Goal: Information Seeking & Learning: Find specific fact

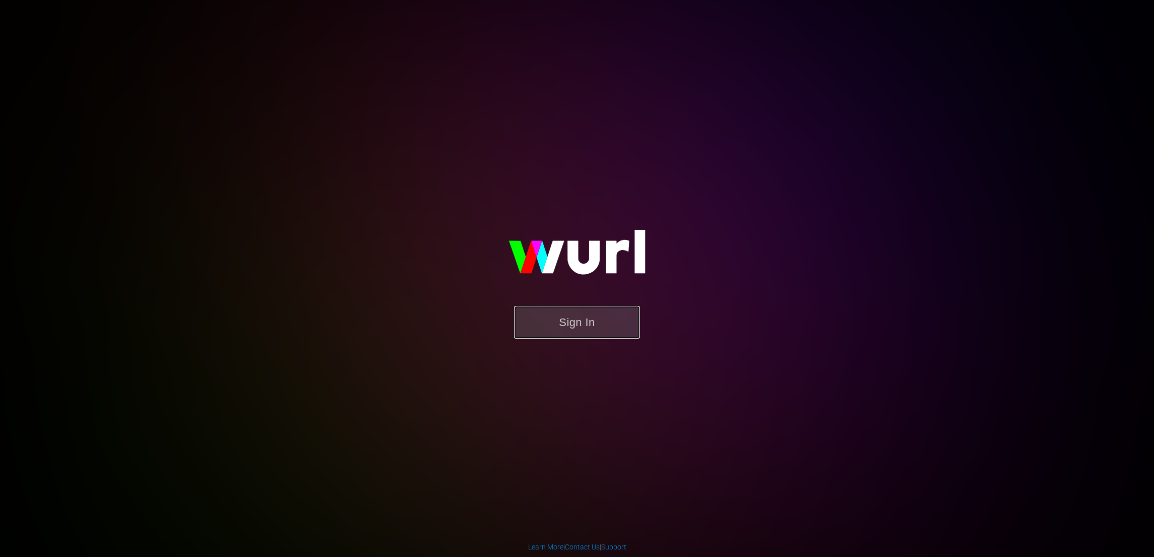
click at [602, 326] on button "Sign In" at bounding box center [577, 322] width 126 height 33
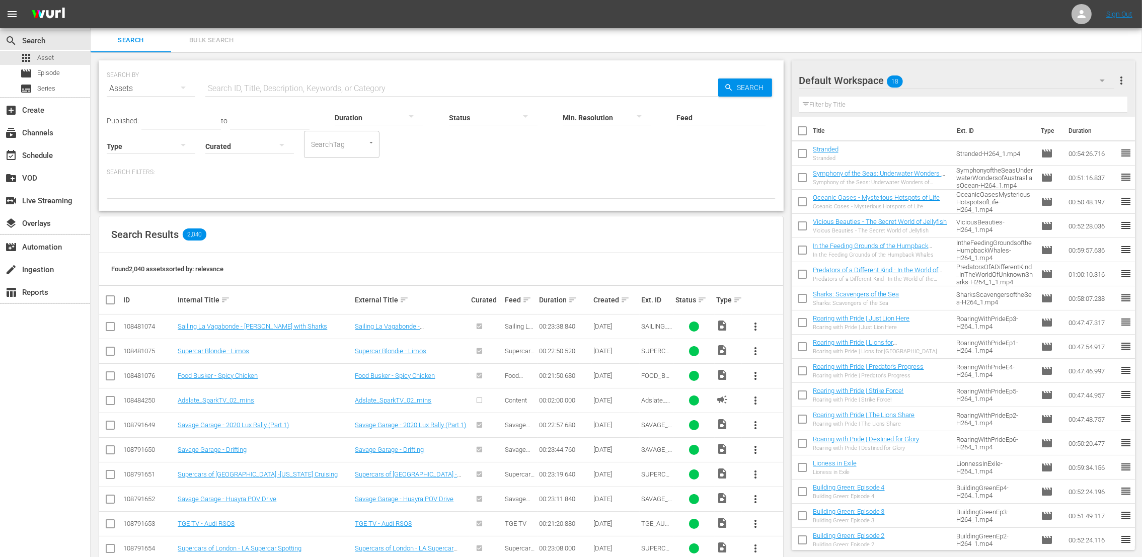
click at [266, 89] on input "text" at bounding box center [461, 89] width 513 height 24
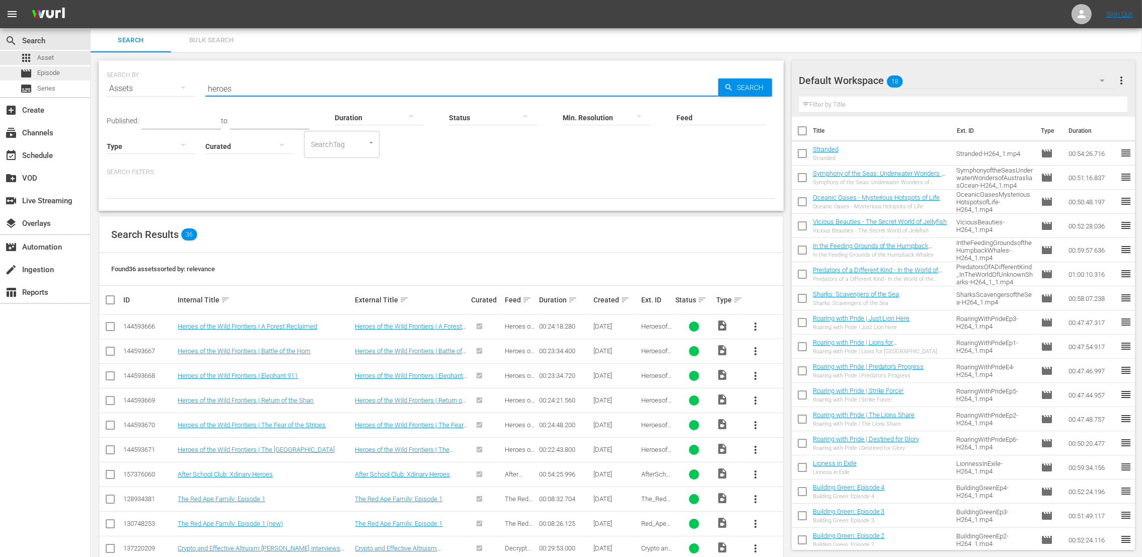
type input "heroes"
click at [42, 79] on div "movie Episode" at bounding box center [40, 73] width 40 height 14
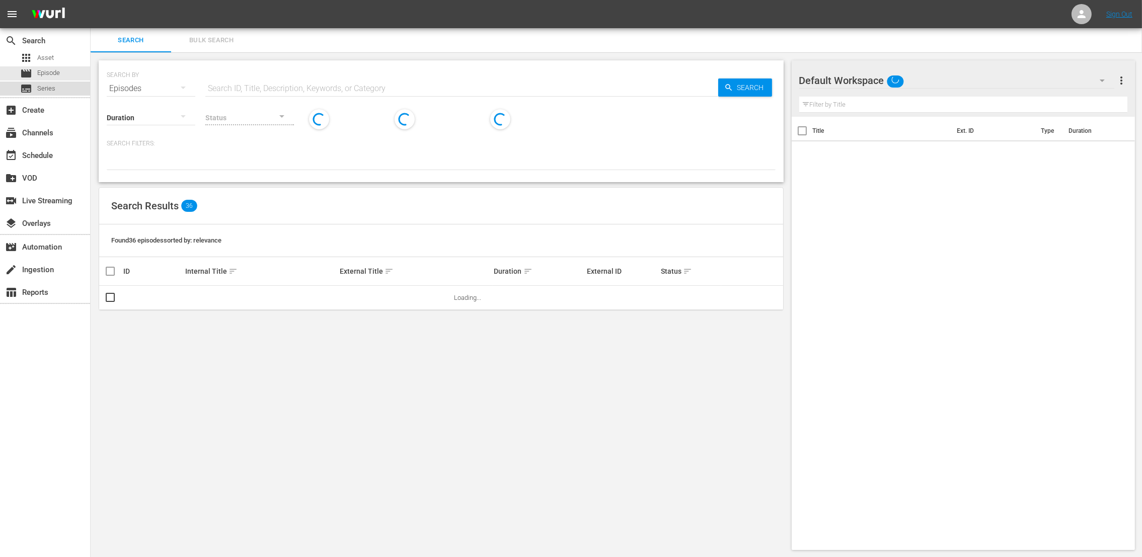
click at [37, 91] on span "Series" at bounding box center [46, 89] width 18 height 10
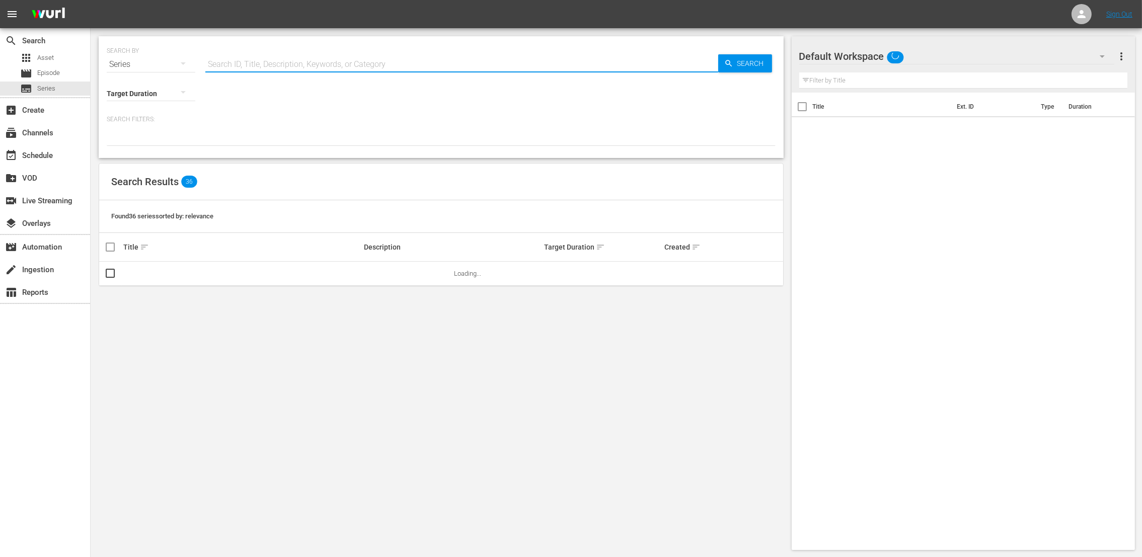
click at [304, 61] on input "text" at bounding box center [461, 64] width 513 height 24
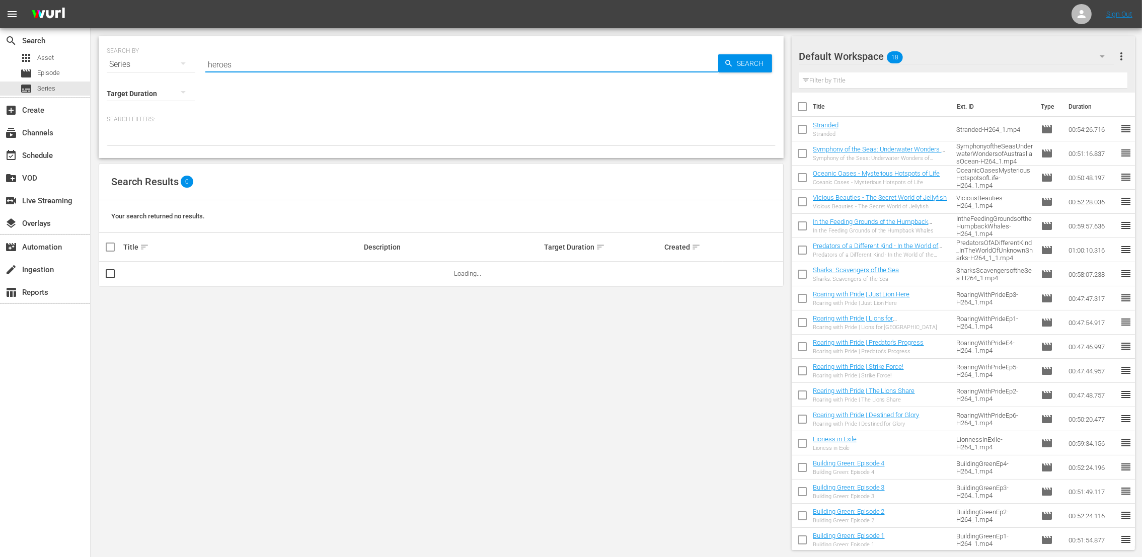
type input "heroes"
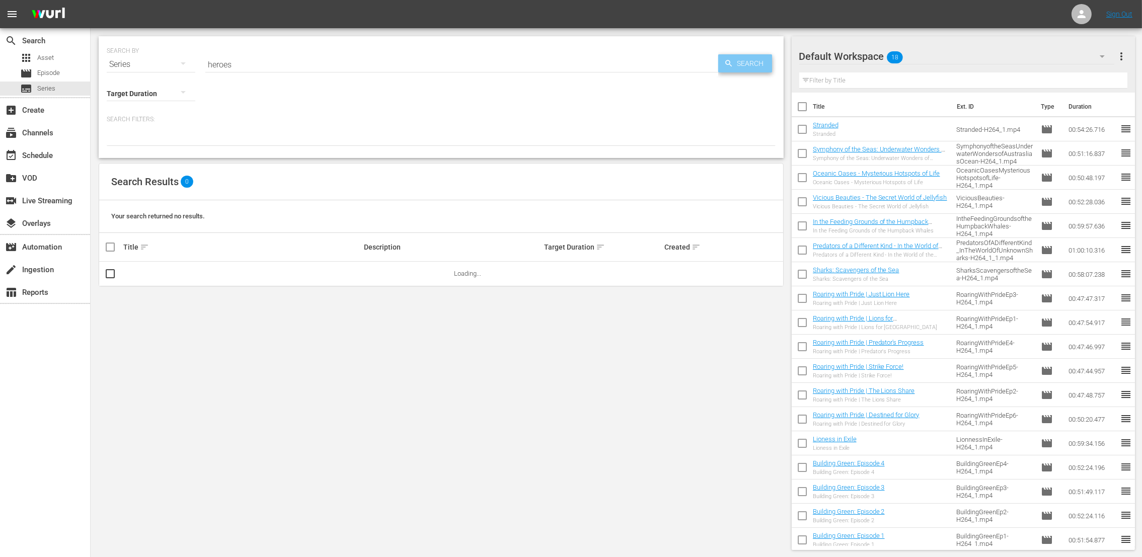
click at [751, 63] on span "Search" at bounding box center [752, 63] width 39 height 18
click at [176, 271] on link "Heroes of the Wild Frontiers" at bounding box center [162, 274] width 79 height 8
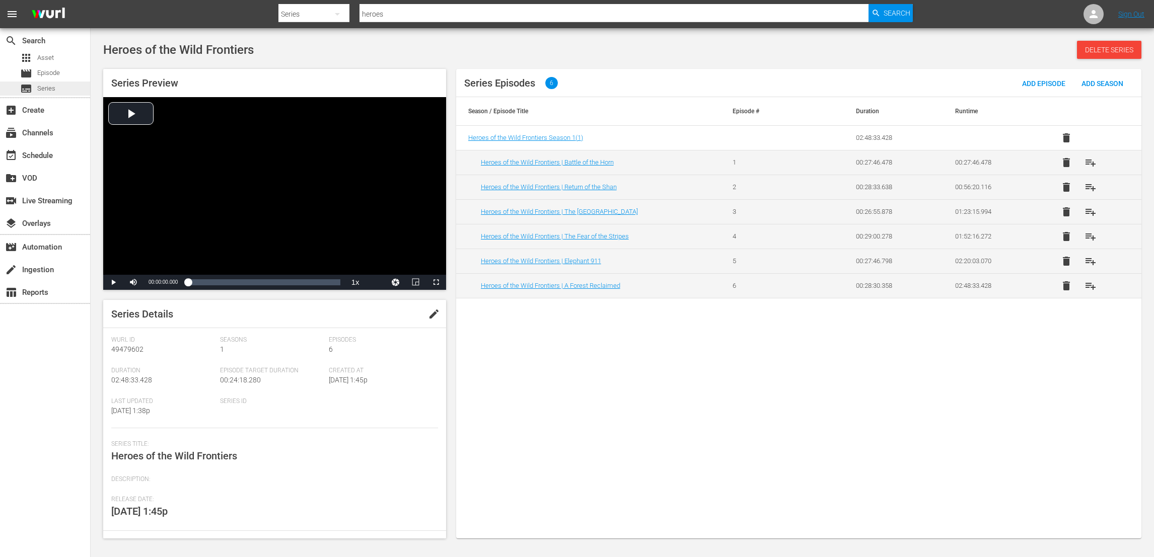
click at [41, 86] on span "Series" at bounding box center [46, 89] width 18 height 10
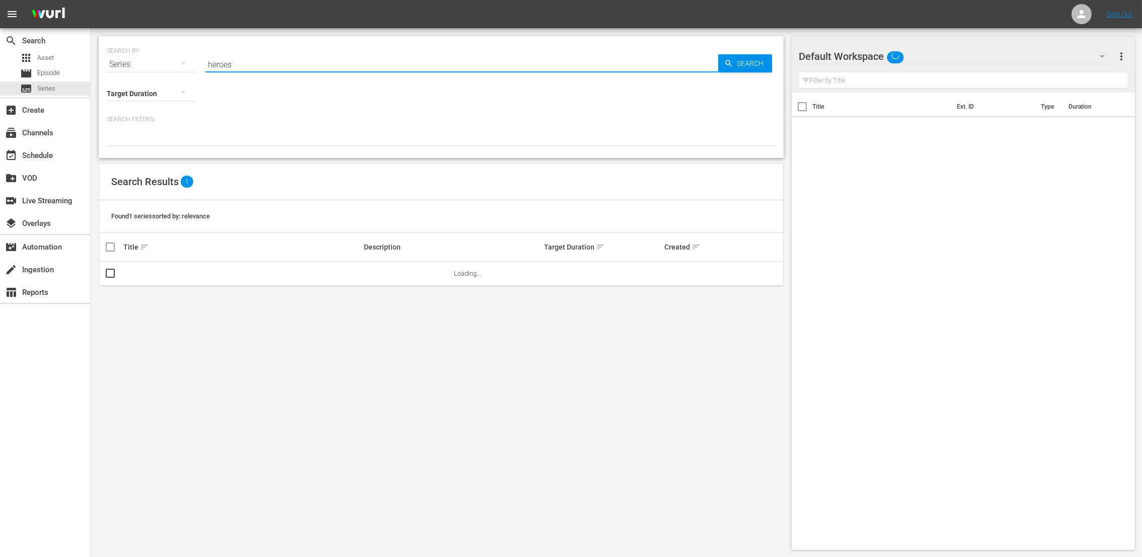
drag, startPoint x: 252, startPoint y: 57, endPoint x: 169, endPoint y: 64, distance: 83.4
click at [169, 64] on div "SEARCH BY Search By Series Search ID, Title, Description, Keywords, or Category…" at bounding box center [441, 58] width 669 height 36
type input "wild moments"
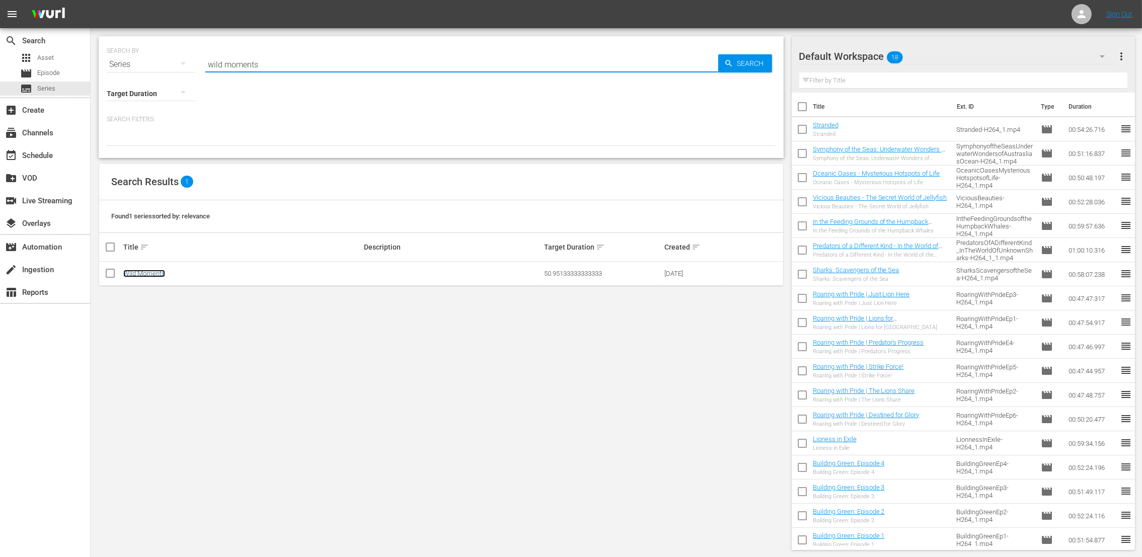
click at [156, 272] on link "Wild Moments" at bounding box center [144, 274] width 42 height 8
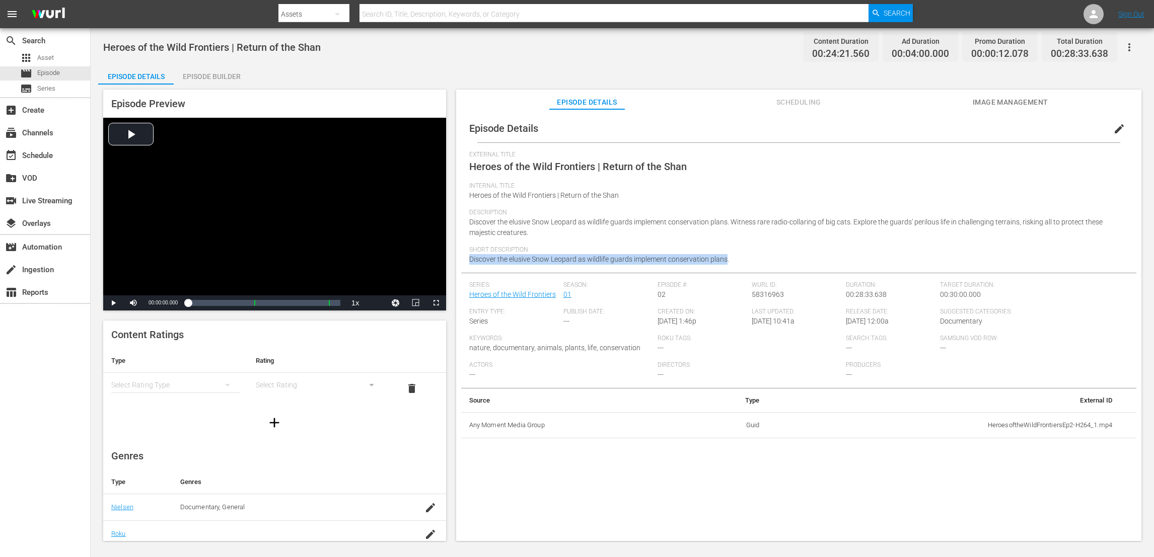
drag, startPoint x: 726, startPoint y: 257, endPoint x: 470, endPoint y: 255, distance: 255.7
click at [470, 255] on span "Discover the elusive Snow Leopard as wildlife guards implement conservation pla…" at bounding box center [599, 259] width 260 height 8
copy span "Discover the elusive Snow Leopard as wildlife guards implement conservation pla…"
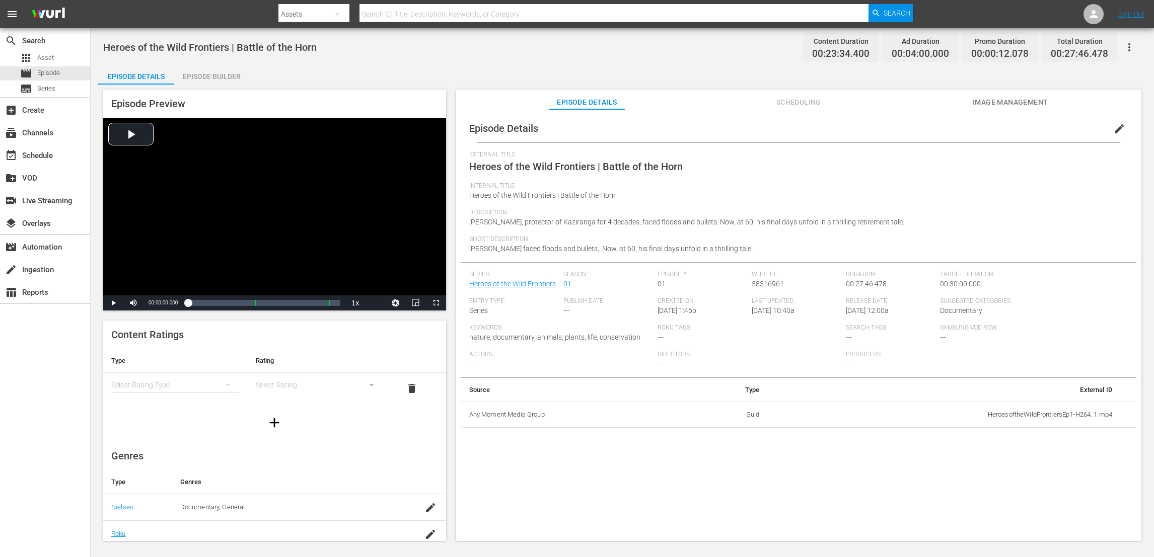
drag, startPoint x: 758, startPoint y: 246, endPoint x: 469, endPoint y: 250, distance: 288.5
click at [469, 250] on div "Short Description Shanti Ram Chhetri faced floods and bullets,. Now, at 60, his…" at bounding box center [798, 249] width 659 height 27
copy span "Shanti Ram Chhetri faced floods and bullets,. Now, at 60, his final days unfold…"
drag, startPoint x: 681, startPoint y: 166, endPoint x: 605, endPoint y: 169, distance: 75.6
click at [605, 169] on span "Heroes of the Wild Frontiers | Battle of the Horn" at bounding box center [575, 167] width 213 height 12
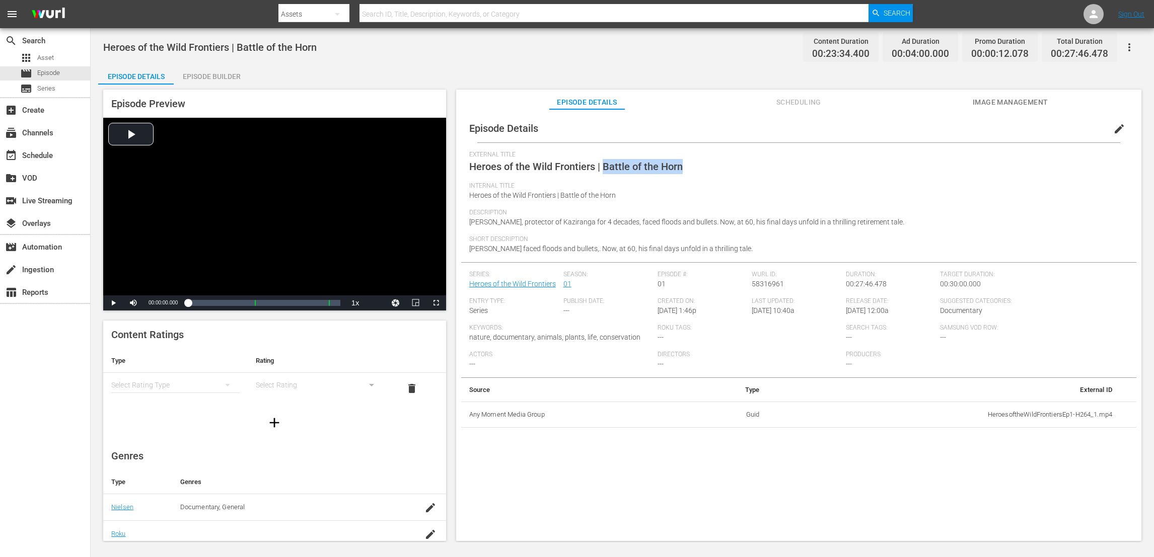
copy span "Battle of the Horn"
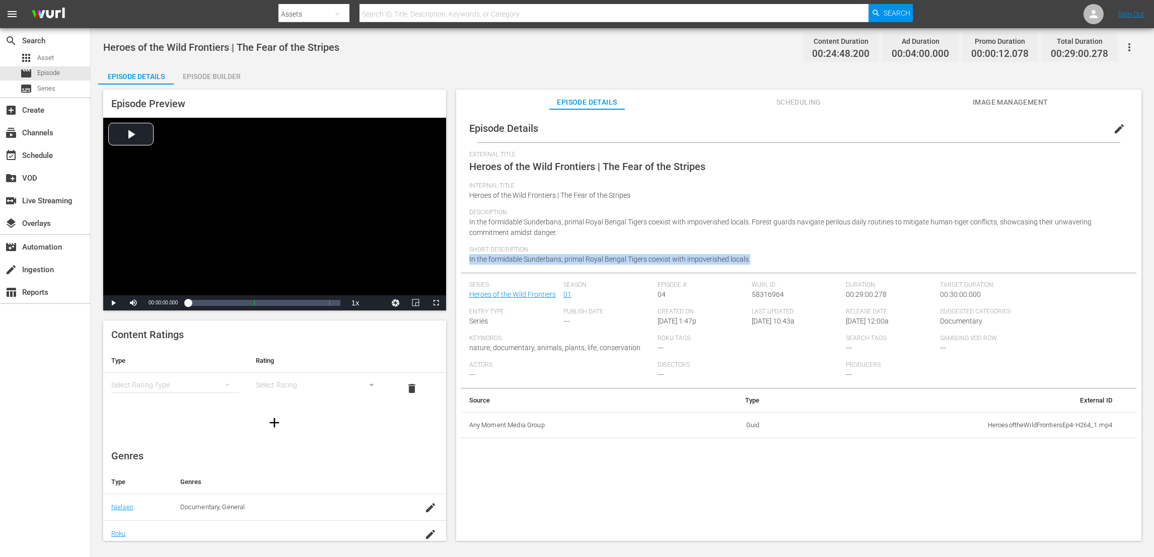
drag, startPoint x: 748, startPoint y: 261, endPoint x: 467, endPoint y: 266, distance: 281.5
click at [467, 266] on div "Episode Details edit External Title Heroes of the Wild Frontiers | The Fear of …" at bounding box center [798, 276] width 675 height 324
copy span "In the formidable Sunderbans, primal Royal Bengal Tigers coexist with impoveris…"
drag, startPoint x: 565, startPoint y: 254, endPoint x: 467, endPoint y: 259, distance: 98.8
click at [467, 259] on div "Episode Details edit External Title Heroes of the Wild Frontiers | A Forest Rec…" at bounding box center [798, 276] width 675 height 324
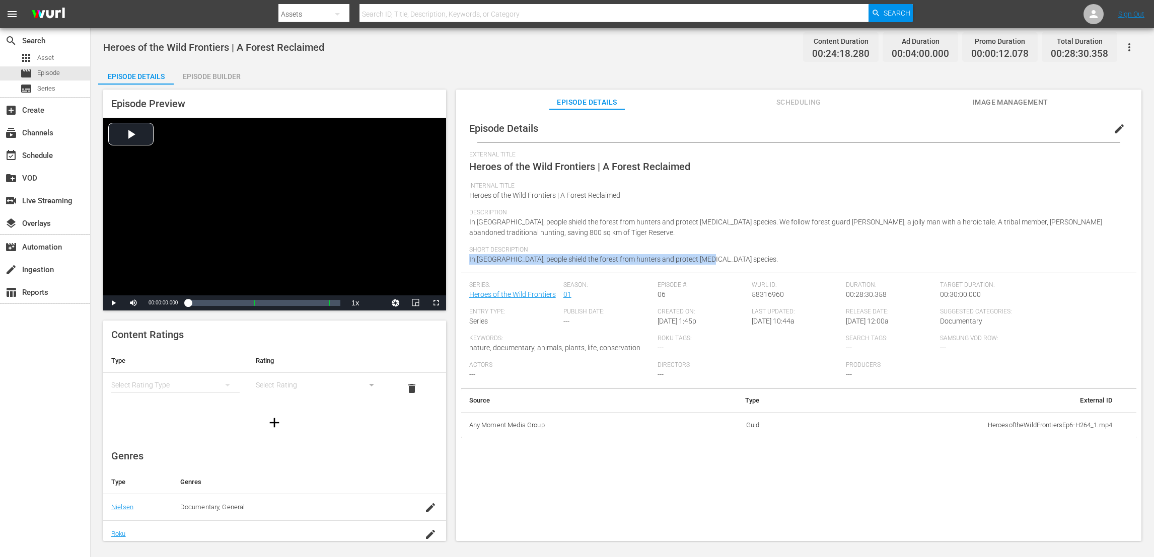
copy span "In [GEOGRAPHIC_DATA], people shield the forest from hunters and protect [MEDICA…"
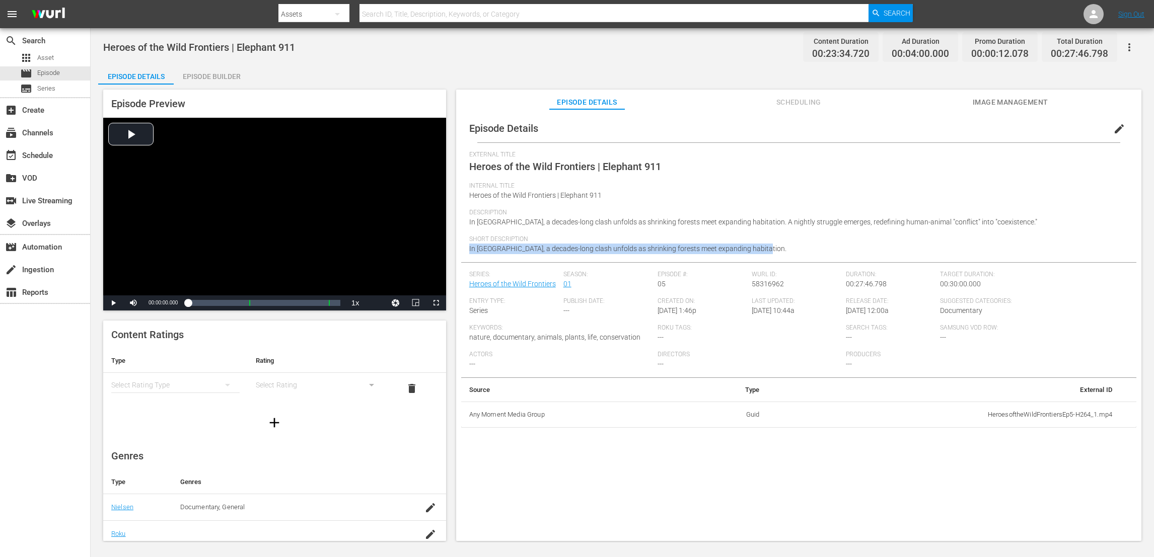
drag, startPoint x: 761, startPoint y: 247, endPoint x: 465, endPoint y: 253, distance: 296.0
click at [465, 253] on div "Episode Details edit External Title Heroes of the Wild Frontiers | Elephant 911…" at bounding box center [798, 271] width 675 height 314
copy span "In North Bengal, a decades-long clash unfolds as shrinking forests meet expandi…"
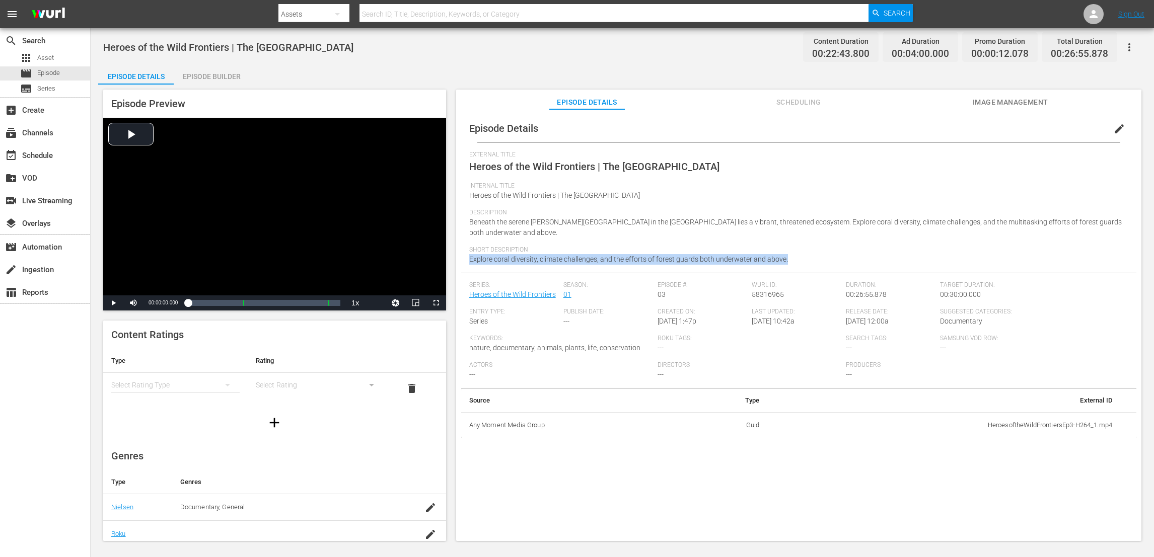
drag, startPoint x: 785, startPoint y: 259, endPoint x: 470, endPoint y: 256, distance: 315.1
click at [470, 256] on div "Short Description Explore coral diversity, climate challenges, and the efforts …" at bounding box center [798, 259] width 659 height 27
copy span "Explore coral diversity, climate challenges, and the efforts of forest guards b…"
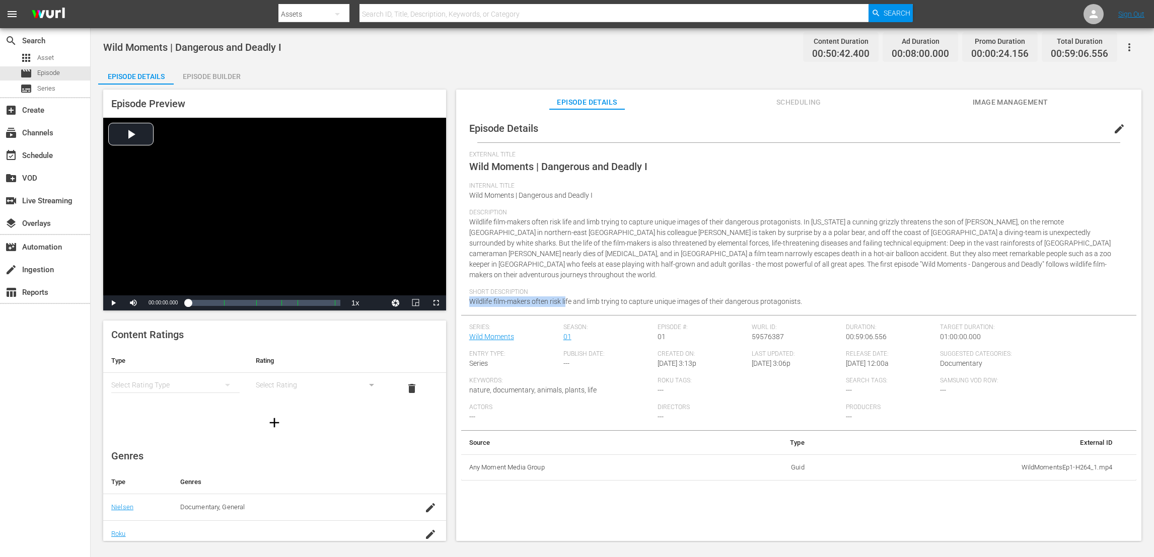
drag, startPoint x: 807, startPoint y: 284, endPoint x: 566, endPoint y: 292, distance: 241.8
click at [566, 292] on div "Short Description Wildlife film-makers often risk life and limb trying to captu…" at bounding box center [798, 301] width 659 height 27
drag, startPoint x: 566, startPoint y: 292, endPoint x: 612, endPoint y: 284, distance: 47.1
click at [609, 288] on div "Short Description Wildlife film-makers often risk life and limb trying to captu…" at bounding box center [798, 301] width 659 height 27
drag, startPoint x: 803, startPoint y: 293, endPoint x: 469, endPoint y: 295, distance: 333.8
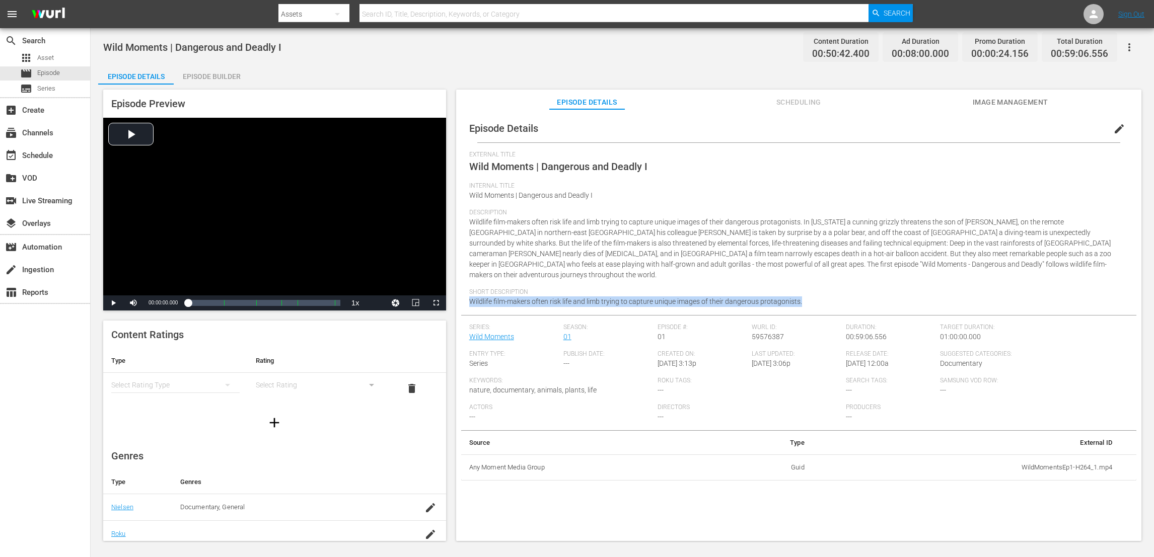
click at [469, 295] on div "Short Description Wildlife film-makers often risk life and limb trying to captu…" at bounding box center [798, 301] width 659 height 27
copy span "Wildlife film-makers often risk life and limb trying to capture unique images o…"
drag, startPoint x: 714, startPoint y: 290, endPoint x: 469, endPoint y: 291, distance: 244.7
click at [469, 291] on div "Short Description Follow wildlife-filmmakers on their adventurous journeys thro…" at bounding box center [798, 301] width 659 height 27
copy span "Follow wildlife-filmmakers on their adventurous journeys throughout the world."
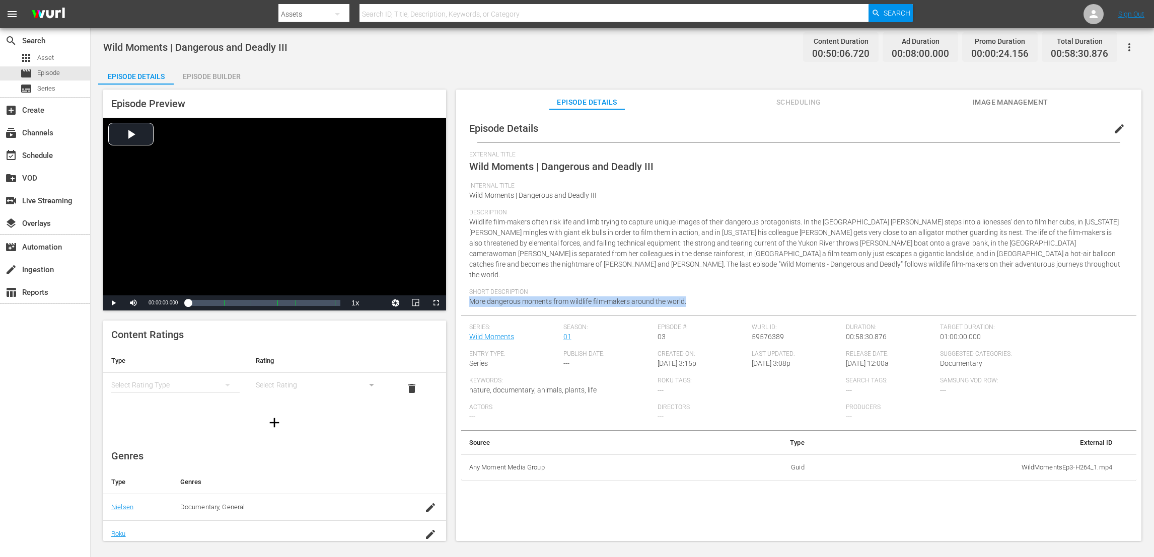
drag, startPoint x: 689, startPoint y: 286, endPoint x: 470, endPoint y: 290, distance: 219.5
click at [470, 290] on div "Short Description More dangerous moments from wildlife film-makers around the w…" at bounding box center [798, 301] width 659 height 27
copy span "More dangerous moments from wildlife film-makers around the world."
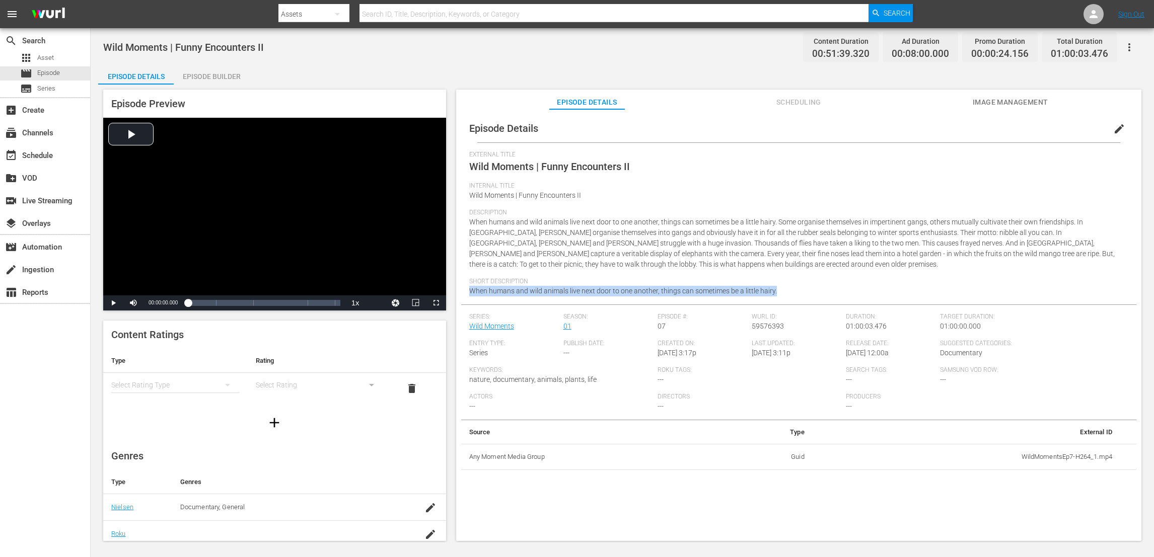
drag, startPoint x: 776, startPoint y: 290, endPoint x: 470, endPoint y: 295, distance: 305.6
click at [470, 295] on div "Short Description When humans and wild animals live next door to one another, t…" at bounding box center [798, 291] width 659 height 27
copy span "When humans and wild animals live next door to one another, things can sometime…"
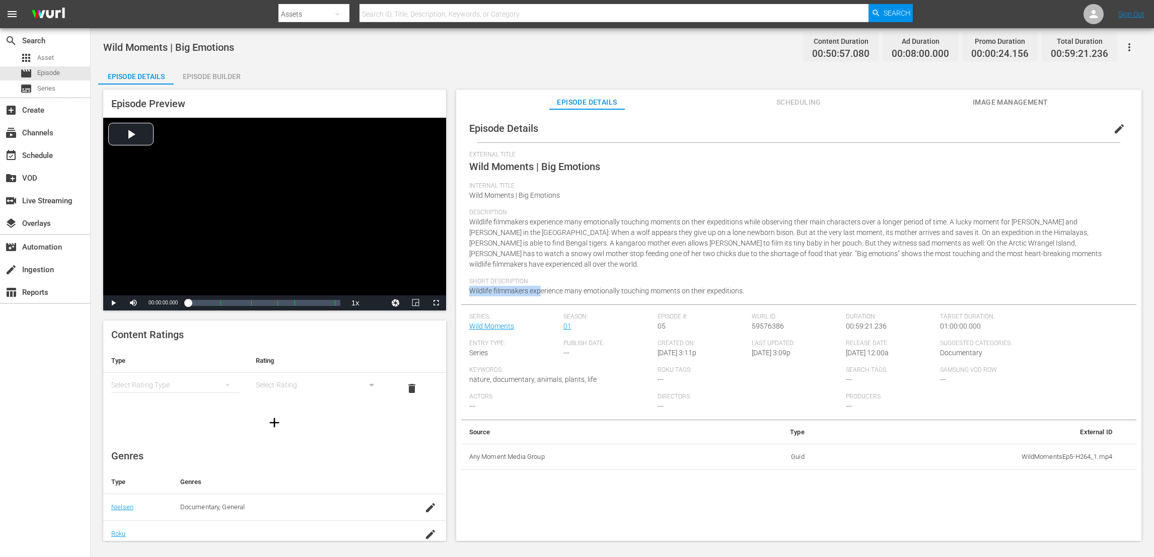
drag, startPoint x: 747, startPoint y: 275, endPoint x: 539, endPoint y: 278, distance: 208.4
click at [539, 278] on div "Short Description Wildlife filmmakers experience many emotionally touching mome…" at bounding box center [798, 291] width 659 height 27
drag, startPoint x: 539, startPoint y: 278, endPoint x: 736, endPoint y: 284, distance: 197.4
click at [735, 284] on div "Short Description Wildlife filmmakers experience many emotionally touching mome…" at bounding box center [798, 291] width 659 height 27
drag, startPoint x: 753, startPoint y: 274, endPoint x: 743, endPoint y: 277, distance: 11.0
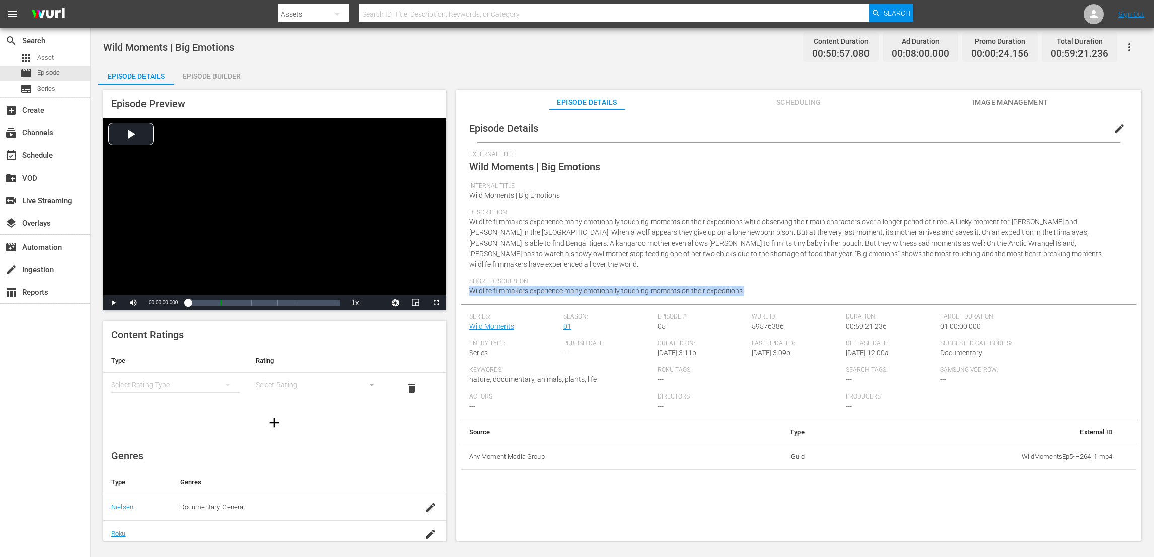
click at [743, 278] on div "Short Description Wildlife filmmakers experience many emotionally touching mome…" at bounding box center [798, 291] width 659 height 27
copy div "Wildlife filmmakers experience many emotionally touching moments on their exped…"
drag, startPoint x: 673, startPoint y: 285, endPoint x: 471, endPoint y: 285, distance: 201.9
click at [471, 285] on div "Short Description Nature has many weird creatures to offer and often these anim…" at bounding box center [798, 291] width 659 height 27
copy span "Nature has many weird creatures to offer and often these animals fascinate us t…"
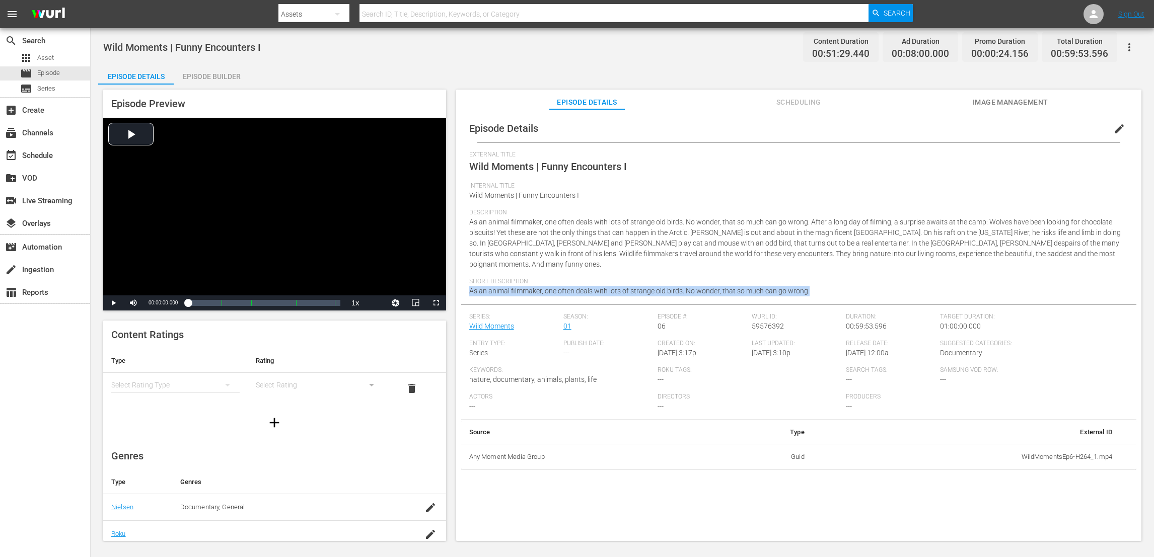
drag, startPoint x: 755, startPoint y: 284, endPoint x: 468, endPoint y: 287, distance: 287.0
click at [468, 287] on div "Episode Details edit External Title Wild Moments | Funny Encounters I Internal …" at bounding box center [798, 292] width 675 height 356
copy span "As an animal filmmaker, one often deals with lots of strange old birds. No wond…"
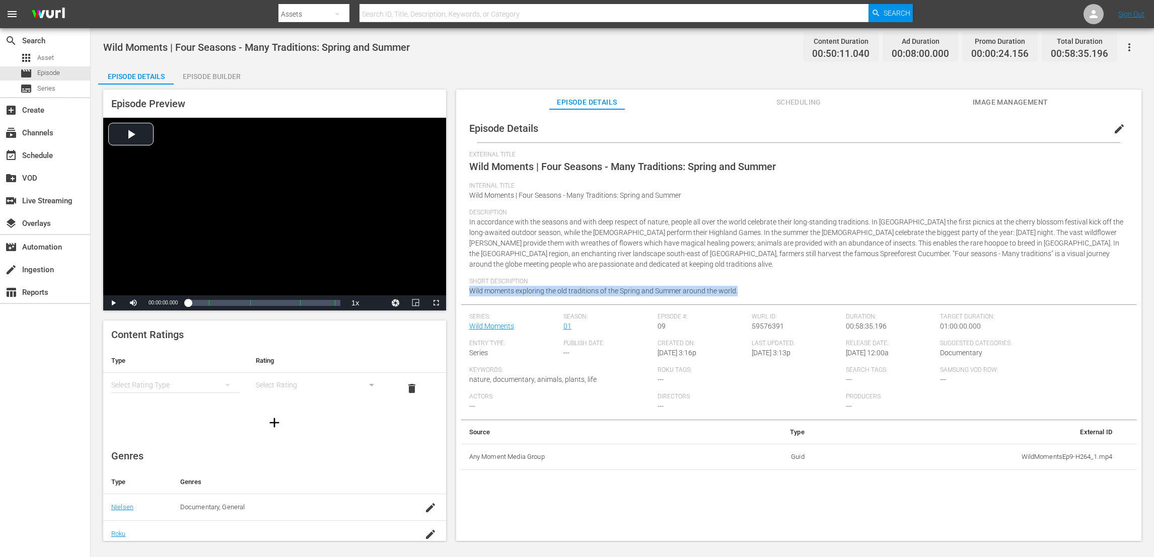
drag, startPoint x: 755, startPoint y: 290, endPoint x: 469, endPoint y: 295, distance: 285.5
click at [469, 295] on div "Short Description Wild moments exploring the old traditions of the Spring and S…" at bounding box center [798, 291] width 659 height 27
copy span "Wild moments exploring the old traditions of the Spring and Summer around the w…"
drag, startPoint x: 727, startPoint y: 282, endPoint x: 469, endPoint y: 283, distance: 258.2
click at [469, 283] on div "Short Description This is a journey, meeting people who are passionate at keepi…" at bounding box center [798, 291] width 659 height 27
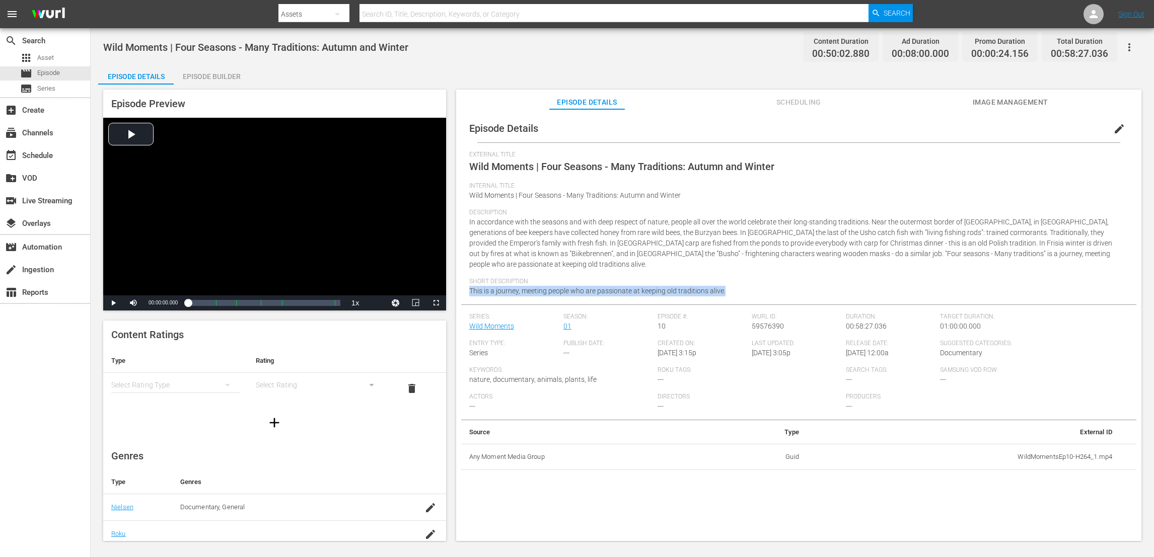
copy span "This is a journey, meeting people who are passionate at keeping old traditions …"
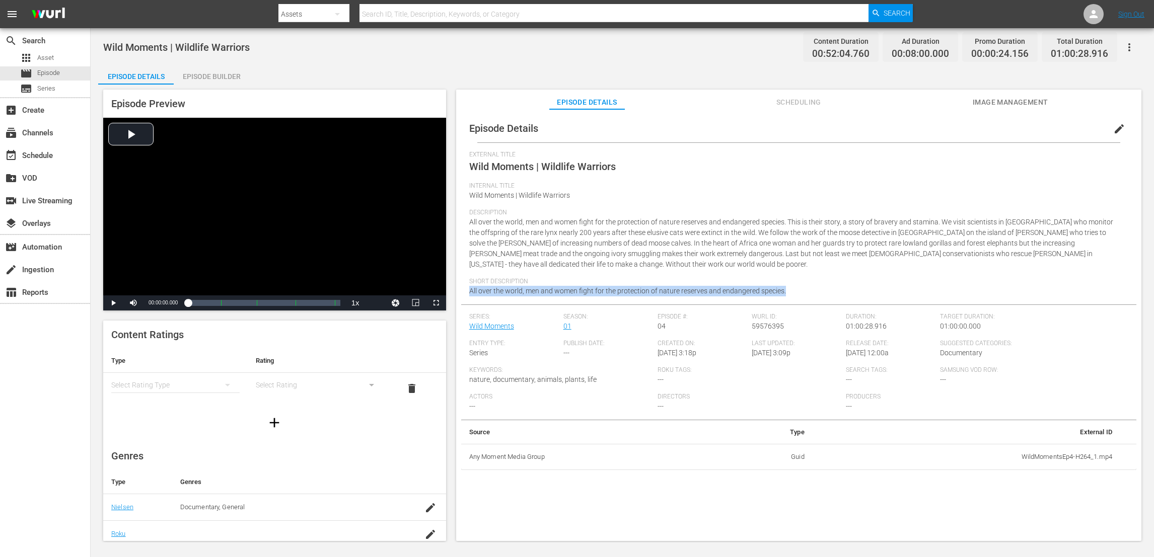
drag, startPoint x: 793, startPoint y: 291, endPoint x: 469, endPoint y: 292, distance: 323.7
click at [469, 292] on div "Short Description All over the world, men and women fight for the protection of…" at bounding box center [798, 291] width 659 height 27
copy span "All over the world, men and women fight for the protection of nature reserves a…"
